Goal: Task Accomplishment & Management: Manage account settings

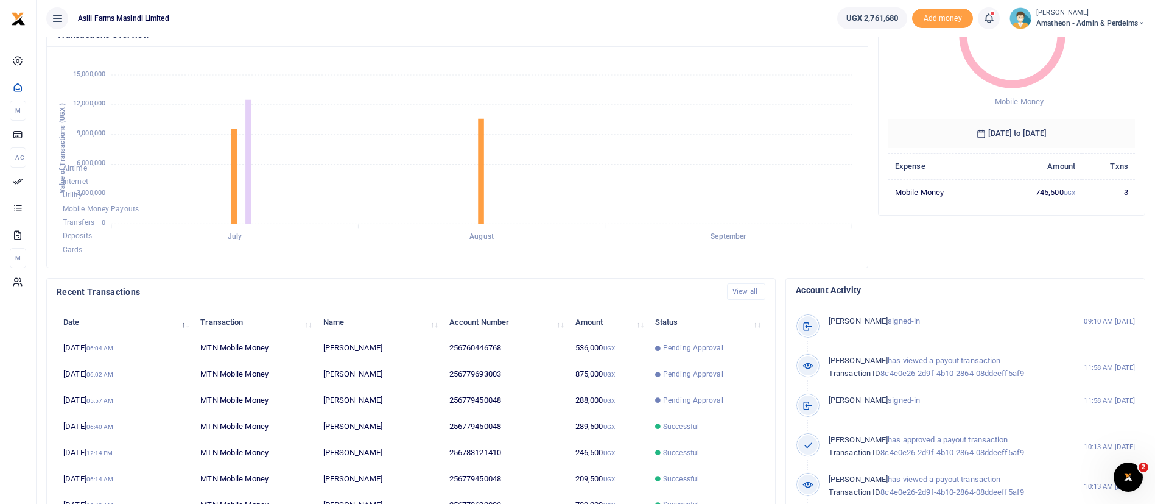
scroll to position [143, 0]
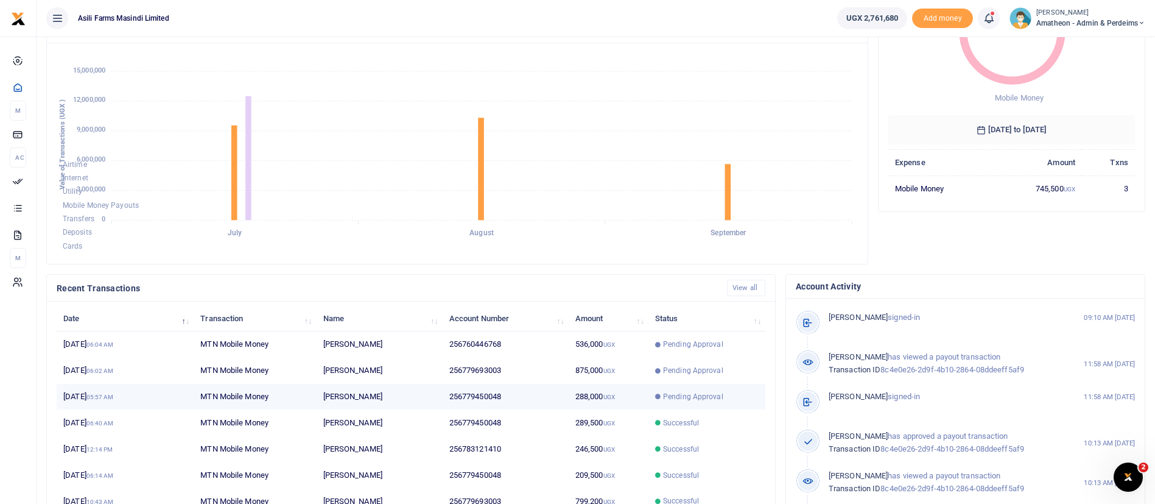
click at [558, 405] on td "256779450048" at bounding box center [506, 397] width 126 height 26
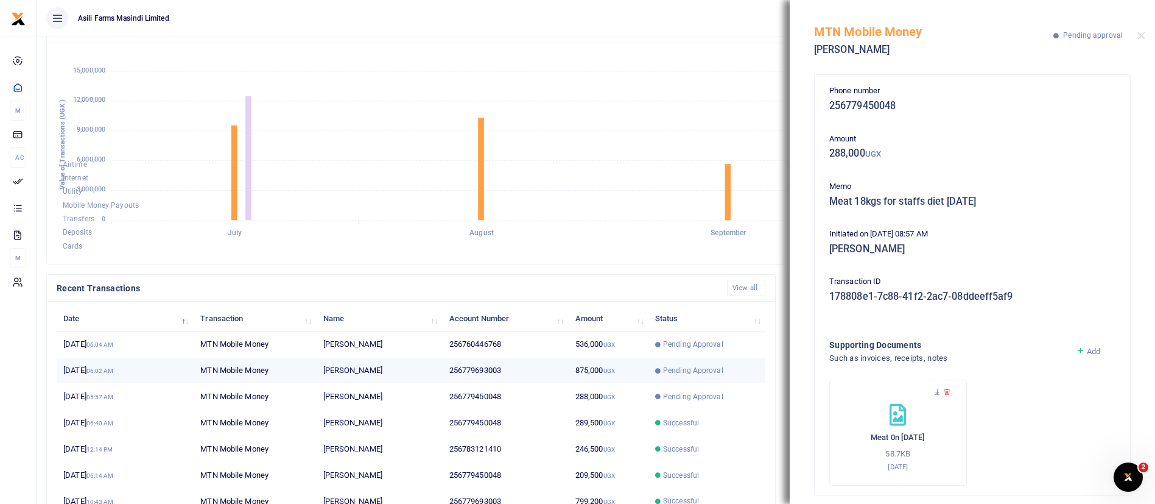
click at [619, 365] on td "875,000 UGX" at bounding box center [609, 371] width 80 height 26
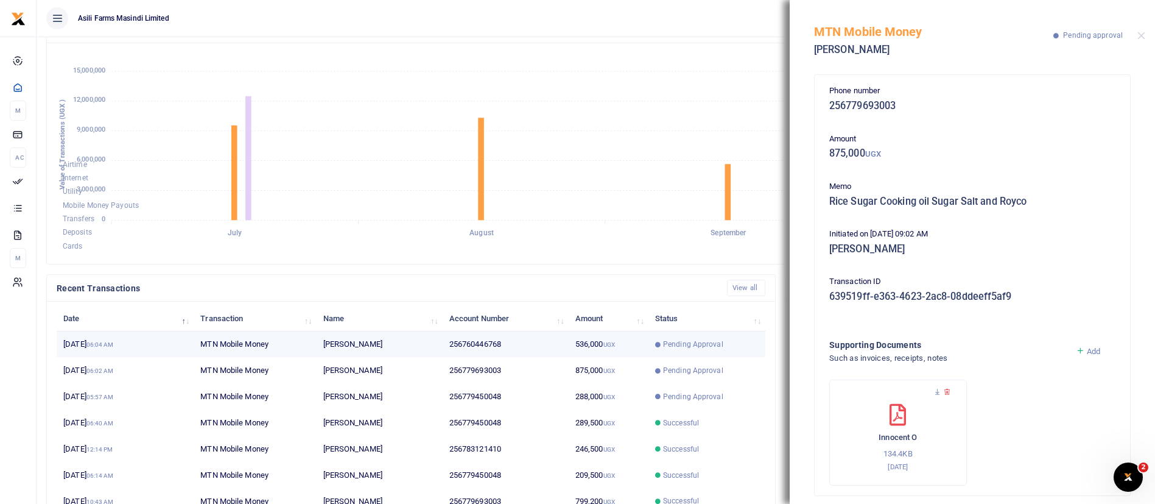
click at [588, 347] on td "536,000 UGX" at bounding box center [609, 344] width 80 height 26
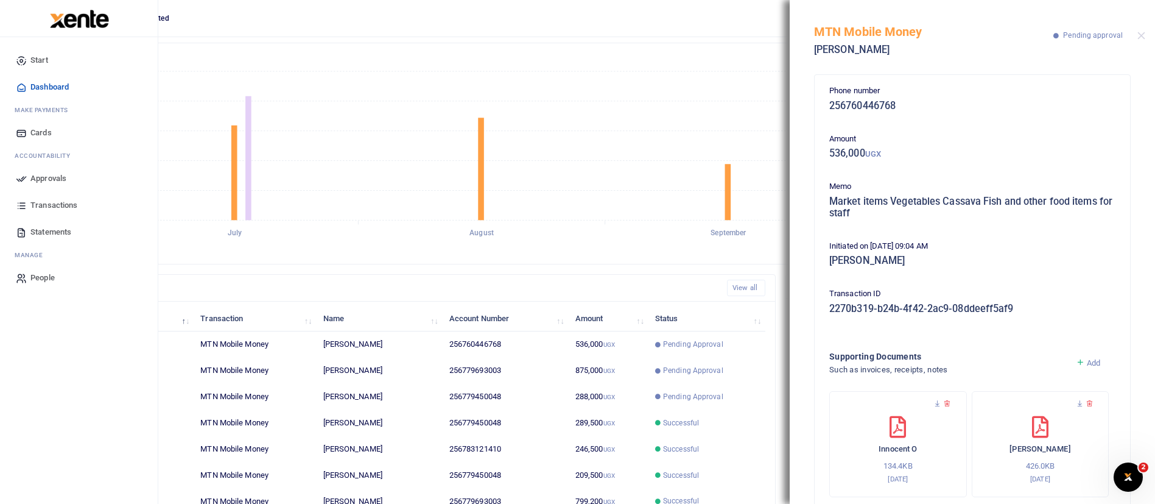
click at [60, 174] on span "Approvals" at bounding box center [48, 178] width 36 height 12
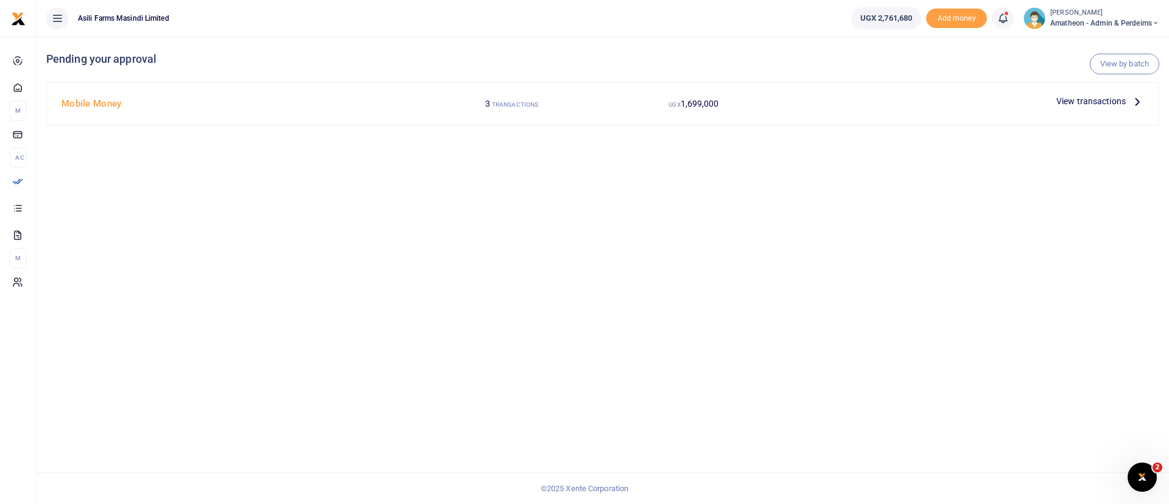
click at [1092, 95] on span "View transactions" at bounding box center [1091, 100] width 69 height 13
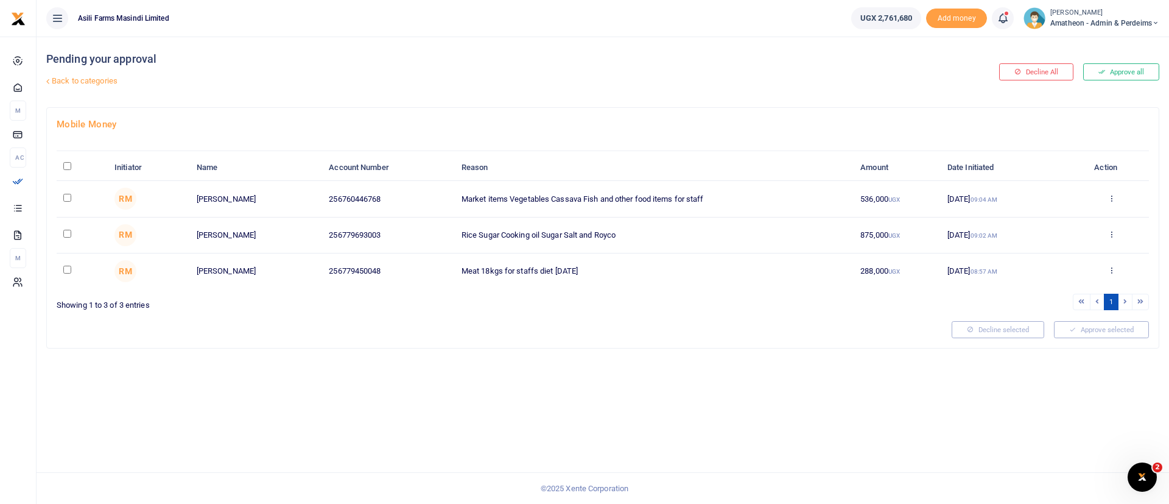
click at [68, 166] on input "\a \a : activate to sort column descending" at bounding box center [67, 166] width 8 height 8
checkbox input "true"
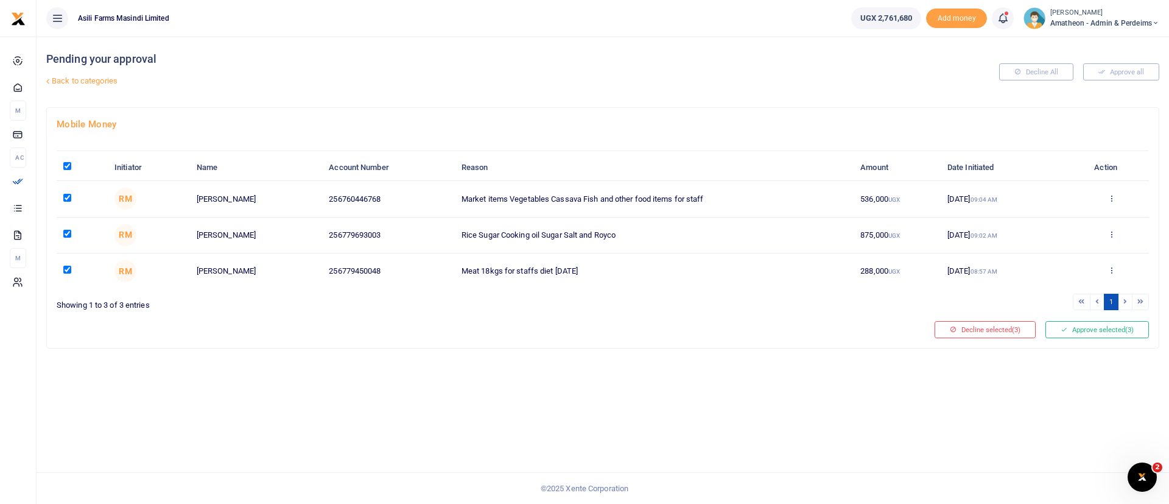
drag, startPoint x: 68, startPoint y: 166, endPoint x: 966, endPoint y: 174, distance: 898.4
click at [966, 174] on tr "Initiator Name Account Number Reason Amount Date Initiated Action" at bounding box center [603, 168] width 1093 height 26
click at [1105, 326] on button "Approve selected (3)" at bounding box center [1098, 329] width 104 height 17
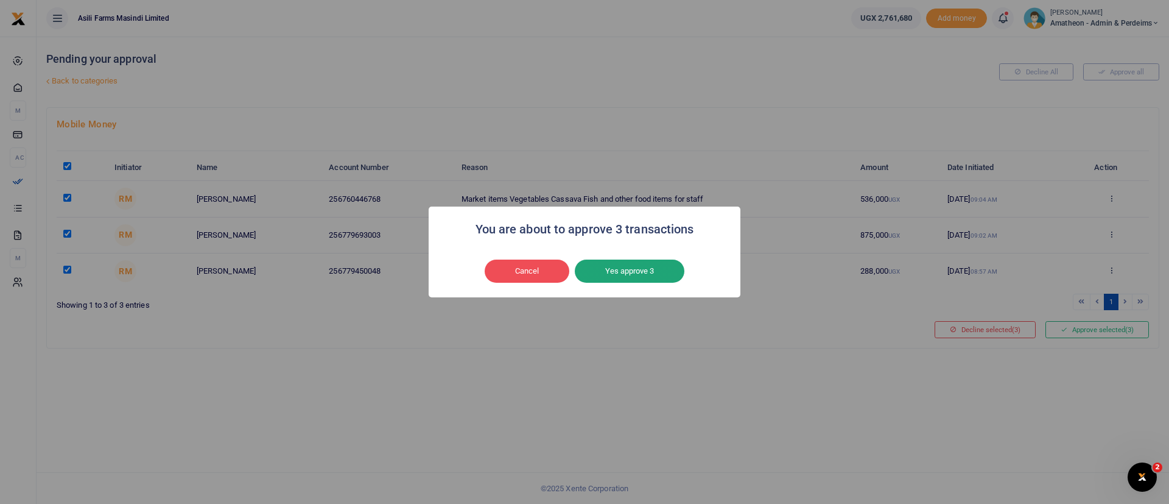
click at [669, 270] on button "Yes approve 3" at bounding box center [630, 270] width 110 height 23
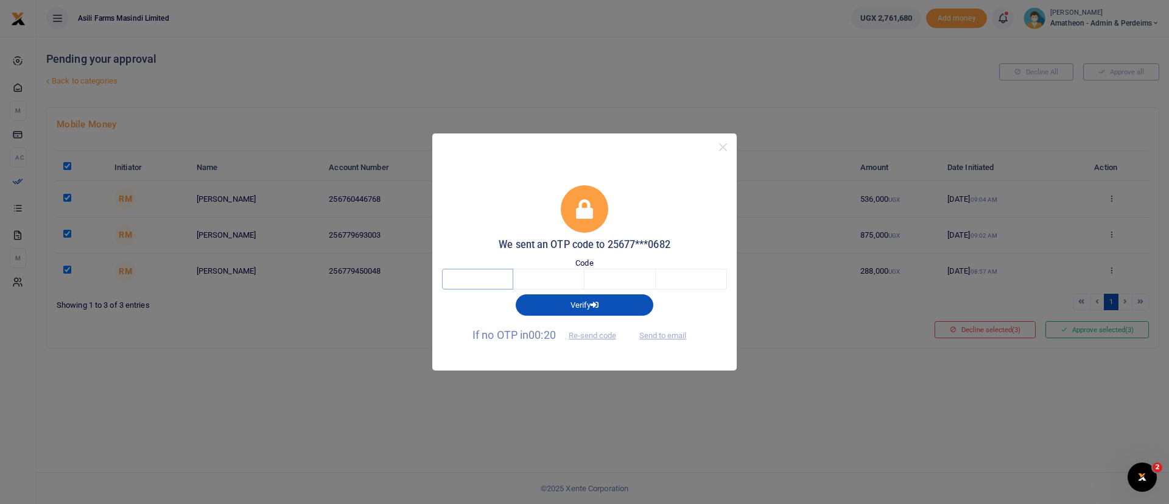
click at [502, 285] on input "text" at bounding box center [477, 279] width 71 height 21
type input "8"
type input "1"
type input "0"
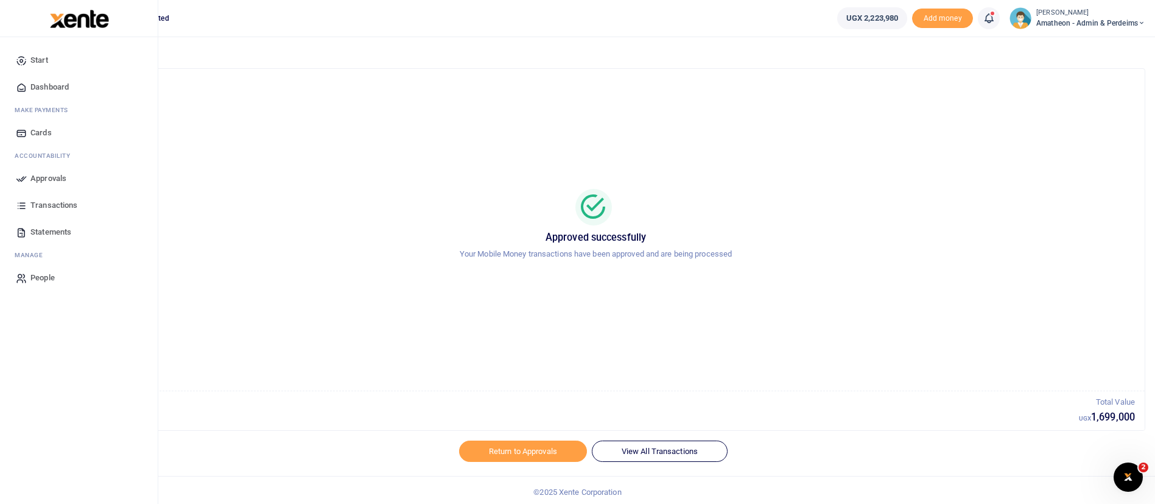
click at [72, 26] on img at bounding box center [79, 19] width 59 height 18
